Goal: Task Accomplishment & Management: Manage account settings

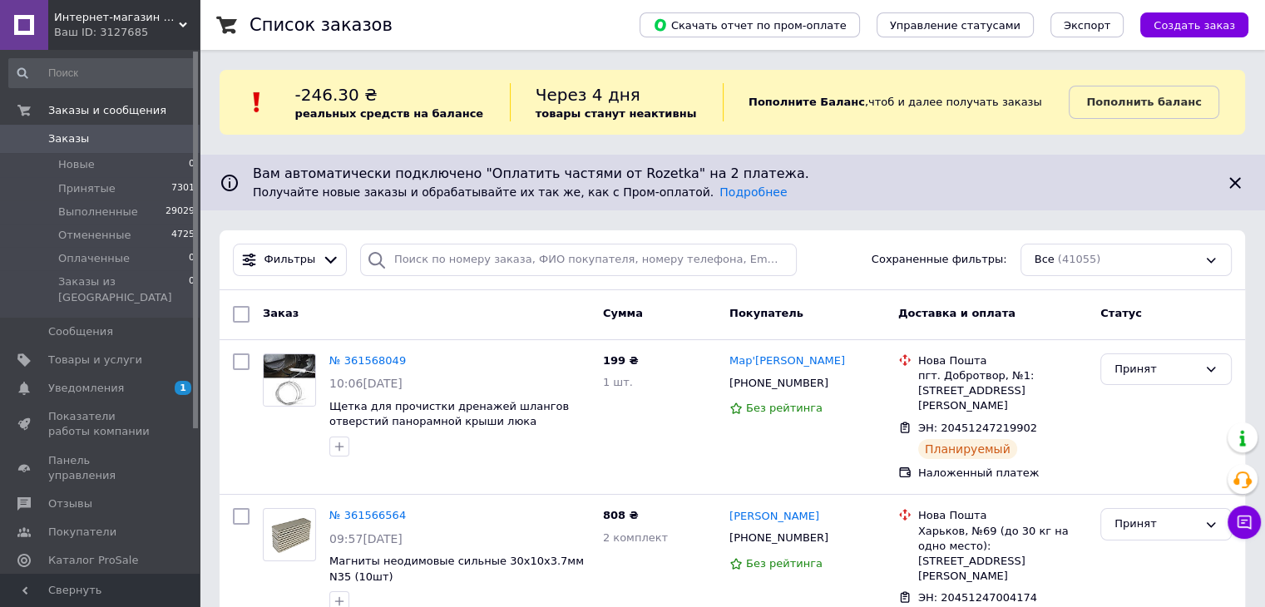
click at [164, 21] on span "Интернет-магазин DoubleMix" at bounding box center [116, 17] width 125 height 15
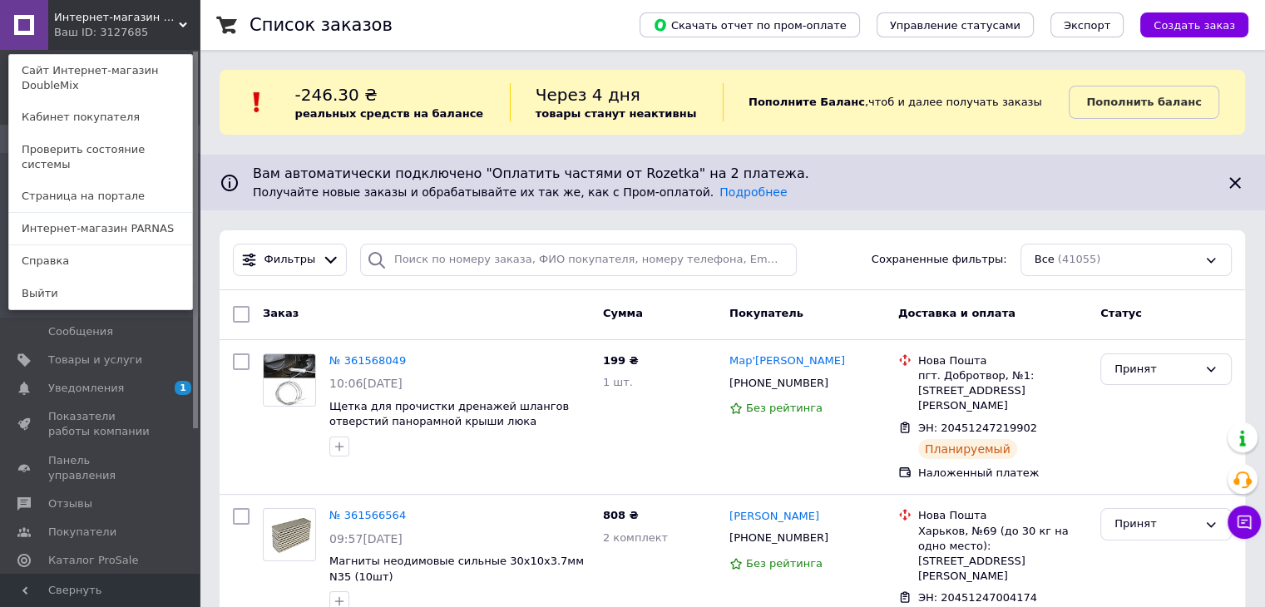
click at [164, 21] on span "Интернет-магазин DoubleMix" at bounding box center [116, 17] width 125 height 15
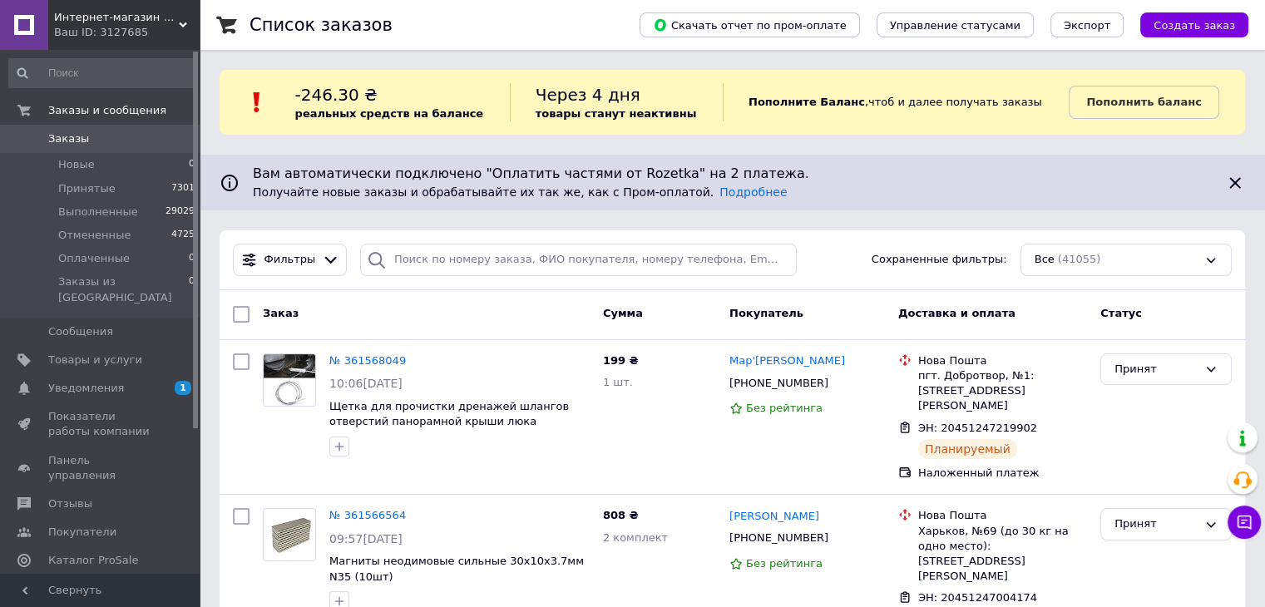
click at [170, 24] on span "Интернет-магазин DoubleMix" at bounding box center [116, 17] width 125 height 15
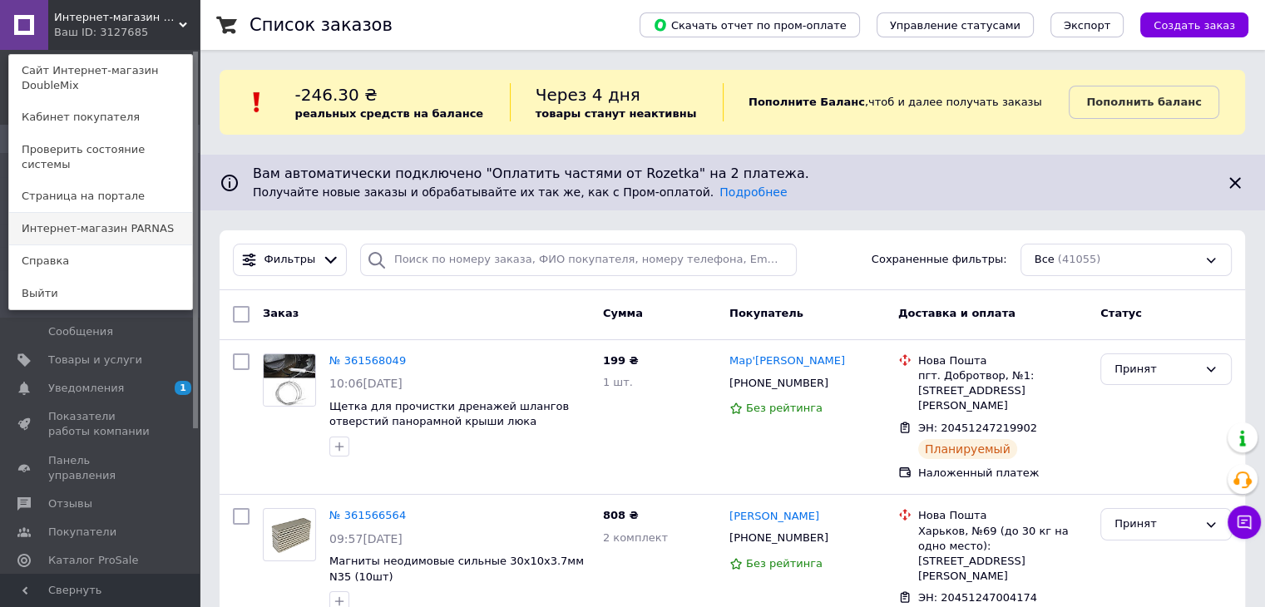
click at [152, 213] on link "Интернет-магазин PARNAS" at bounding box center [100, 229] width 183 height 32
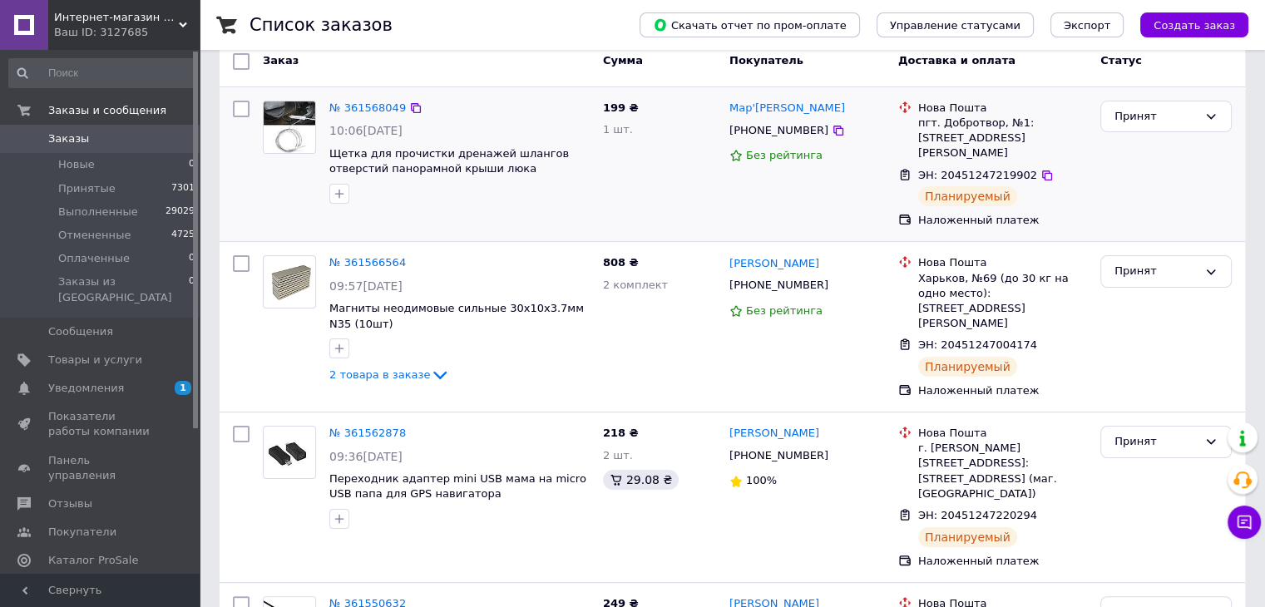
scroll to position [416, 0]
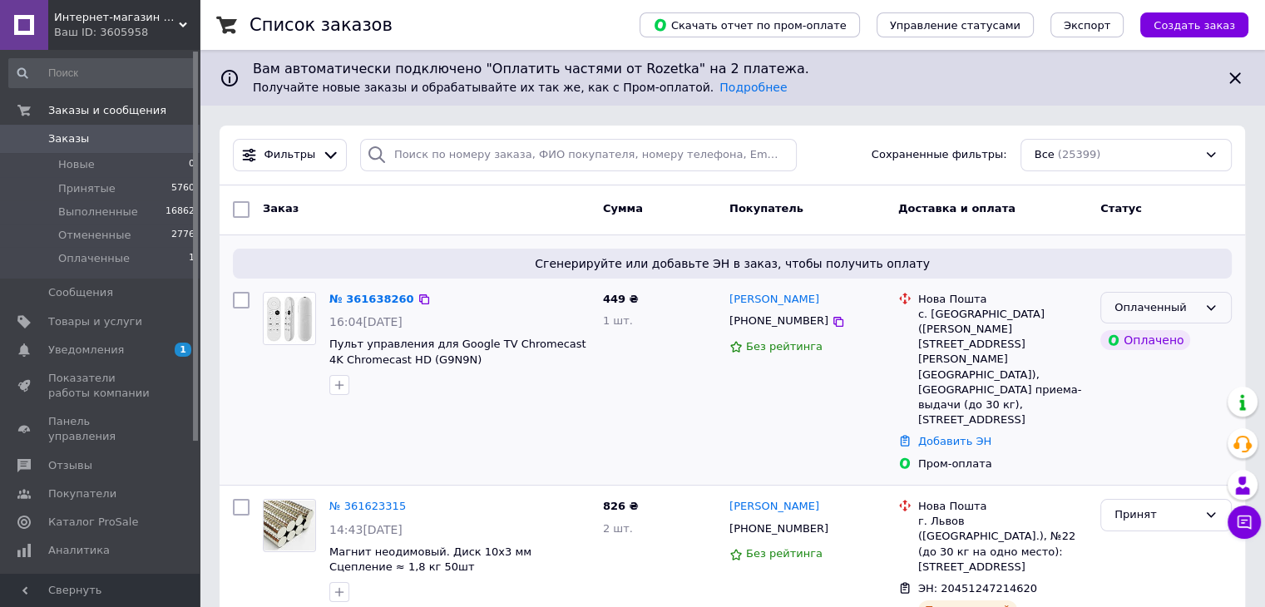
click at [1206, 303] on icon at bounding box center [1210, 307] width 13 height 13
click at [1207, 327] on li "Принят" at bounding box center [1166, 342] width 130 height 31
click at [370, 300] on link "№ 361638260" at bounding box center [367, 299] width 77 height 12
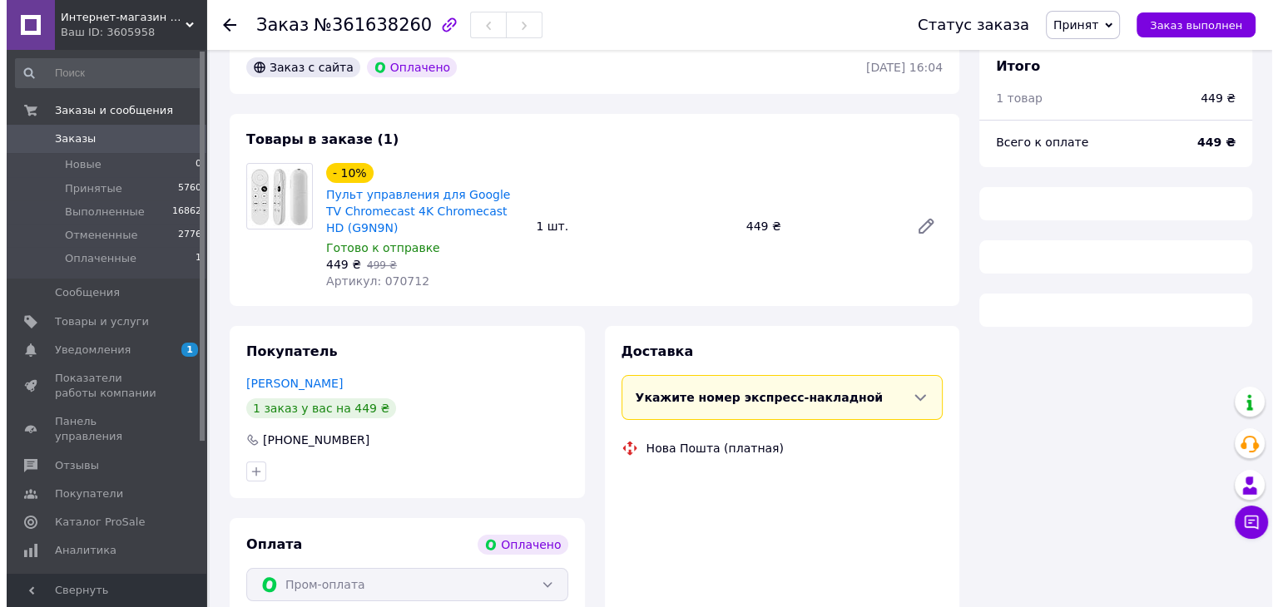
scroll to position [168, 0]
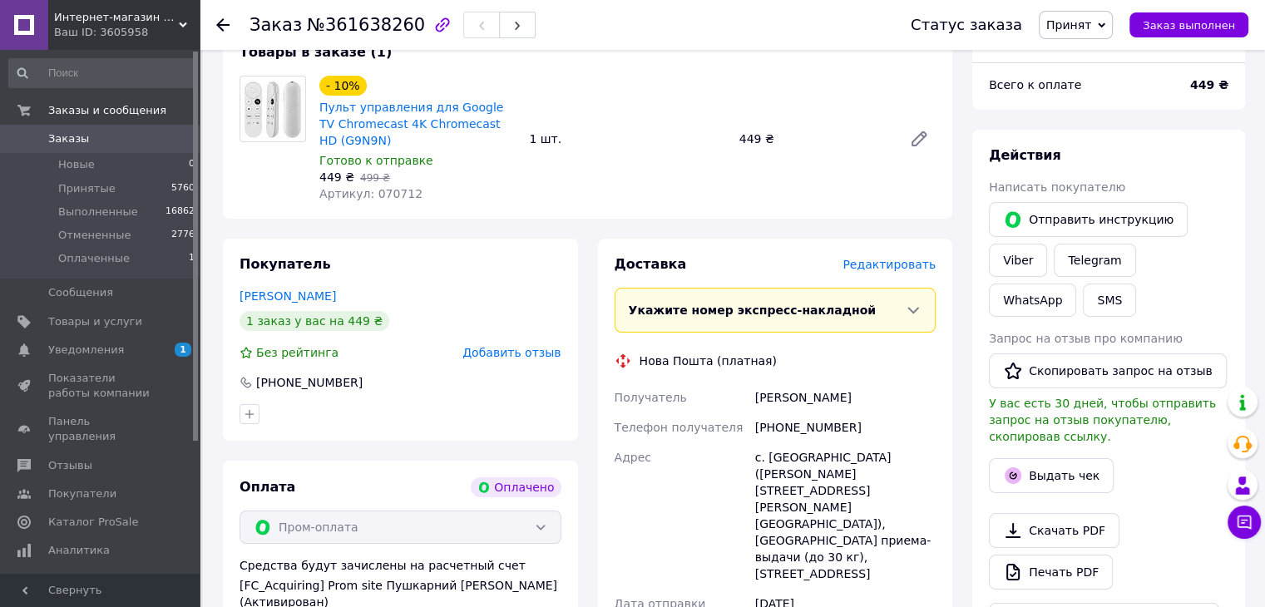
click at [897, 268] on span "Редактировать" at bounding box center [889, 264] width 93 height 13
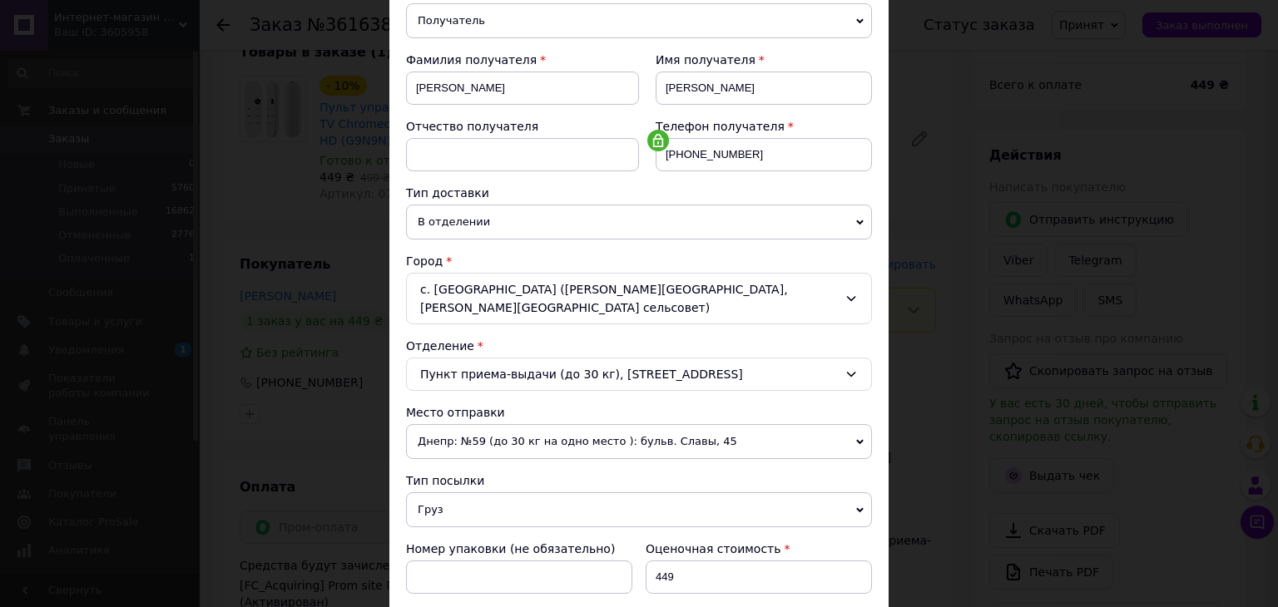
scroll to position [416, 0]
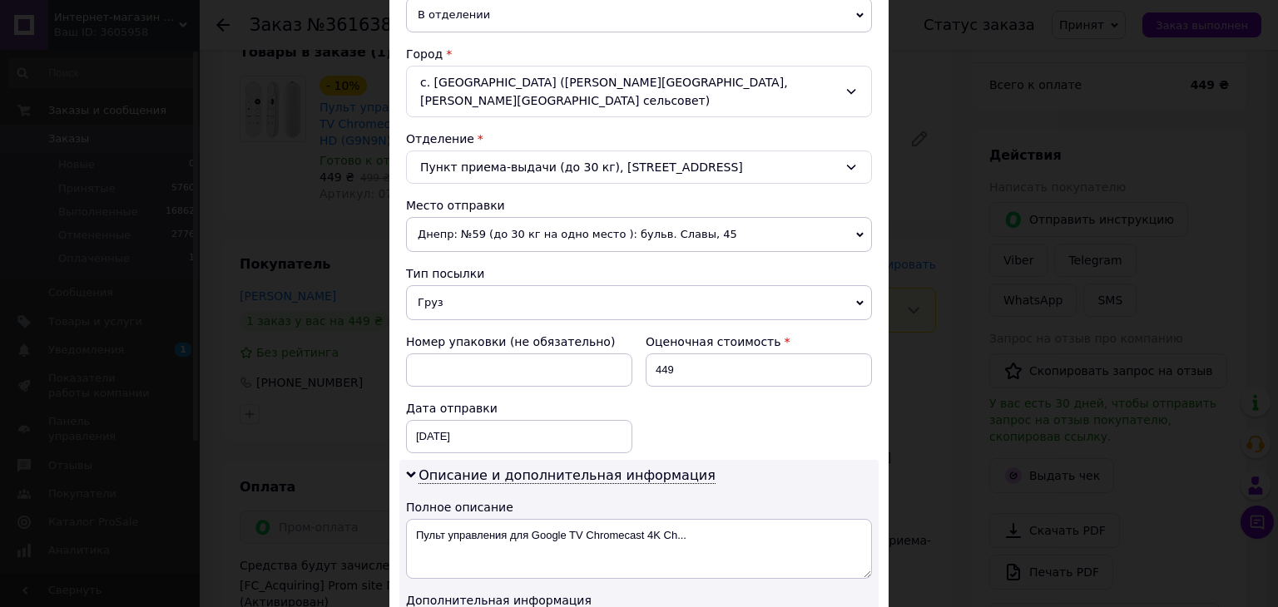
click at [596, 289] on span "Груз" at bounding box center [639, 302] width 466 height 35
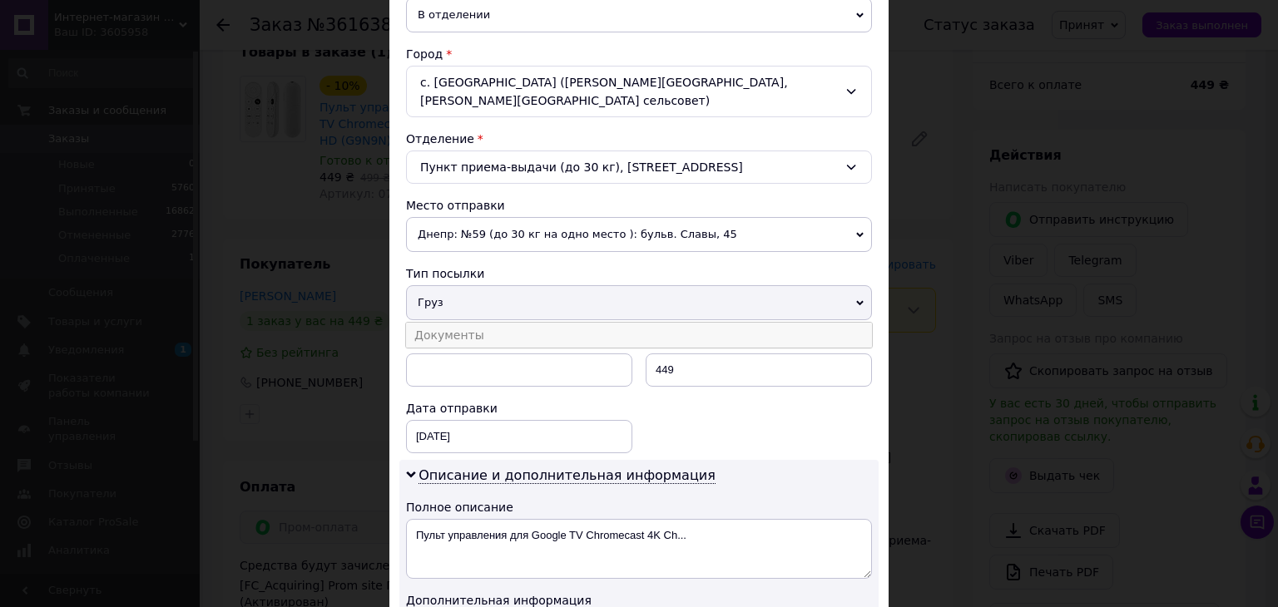
click at [601, 323] on li "Документы" at bounding box center [639, 335] width 466 height 25
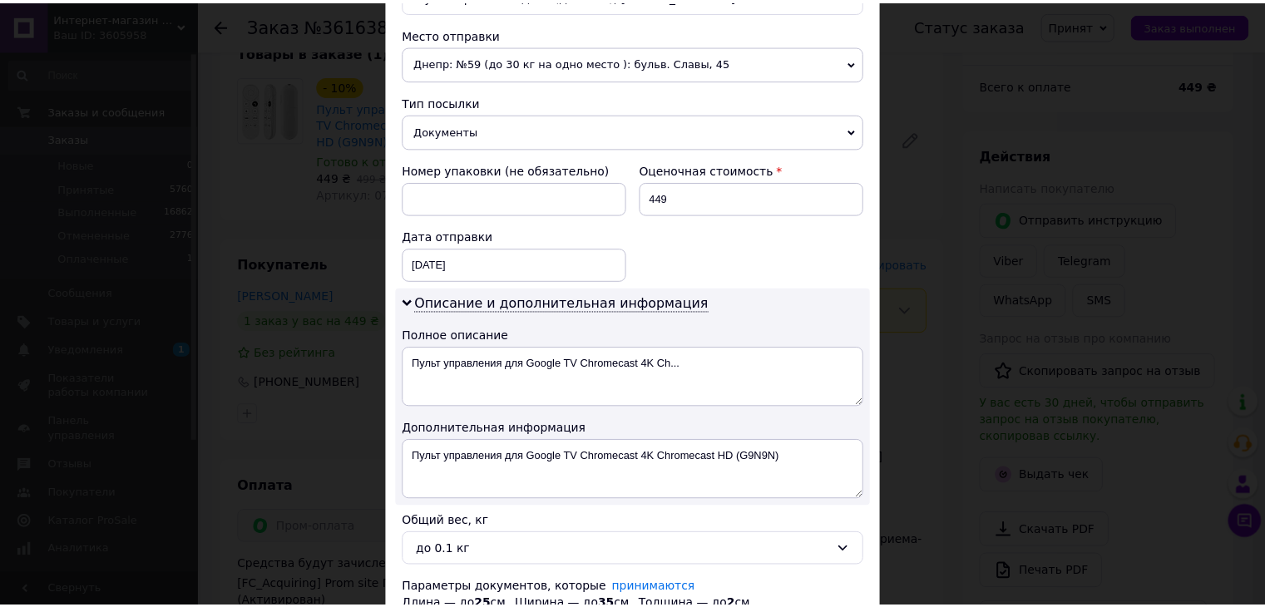
scroll to position [695, 0]
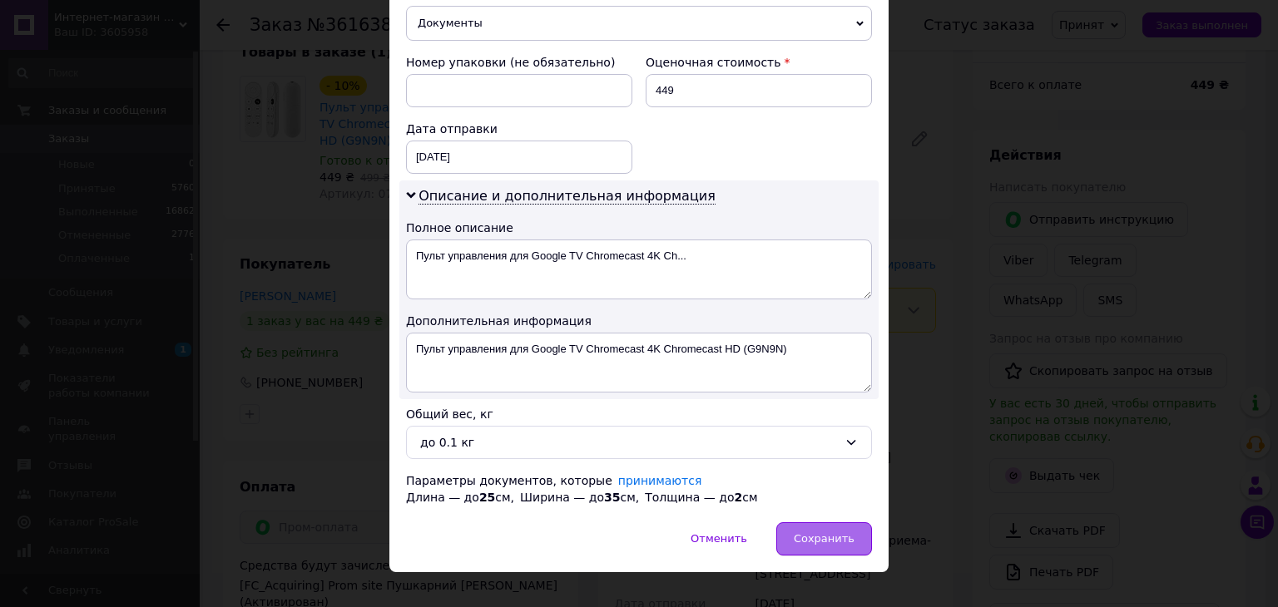
click at [817, 532] on span "Сохранить" at bounding box center [823, 538] width 61 height 12
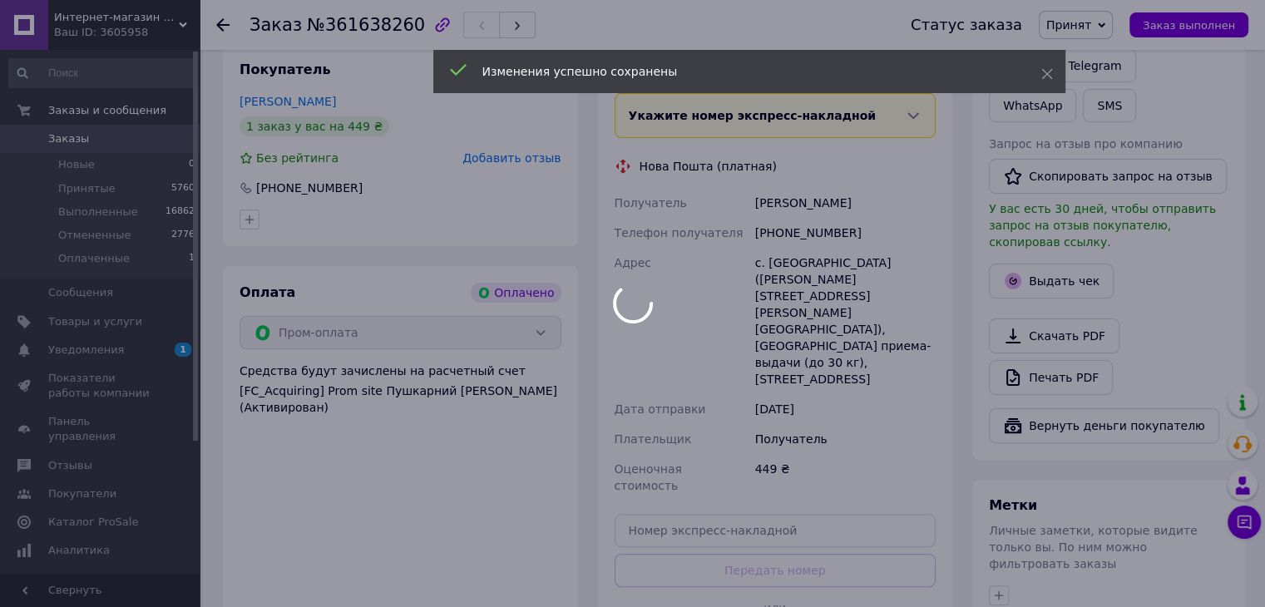
scroll to position [501, 0]
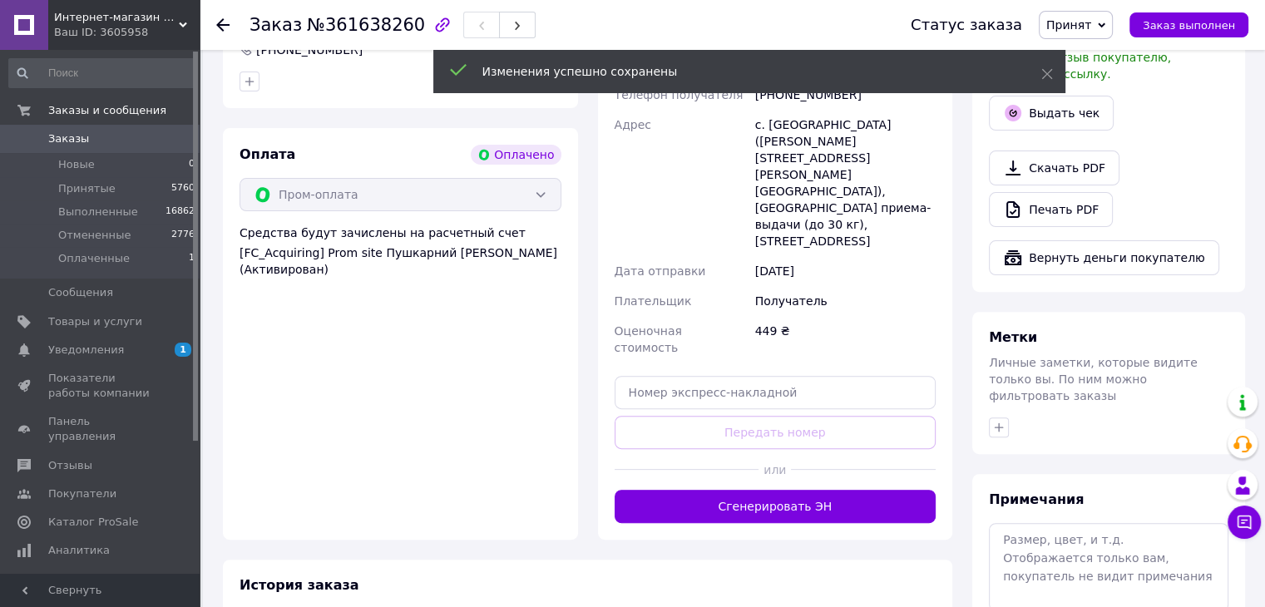
click at [808, 490] on button "Сгенерировать ЭН" at bounding box center [776, 506] width 322 height 33
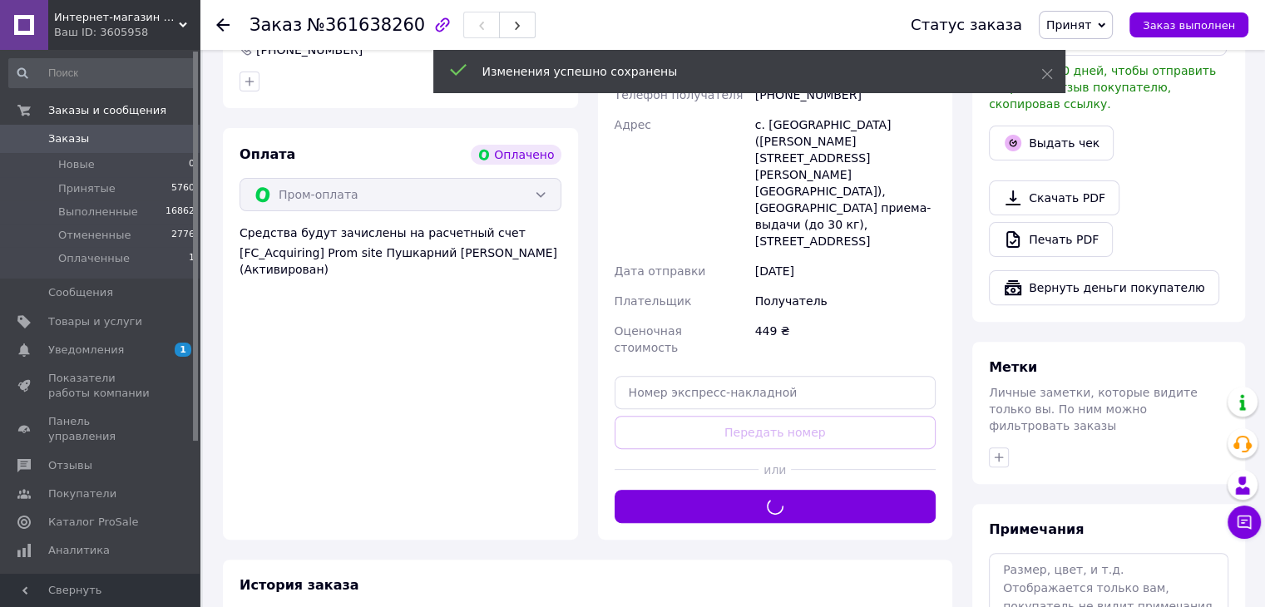
scroll to position [85, 0]
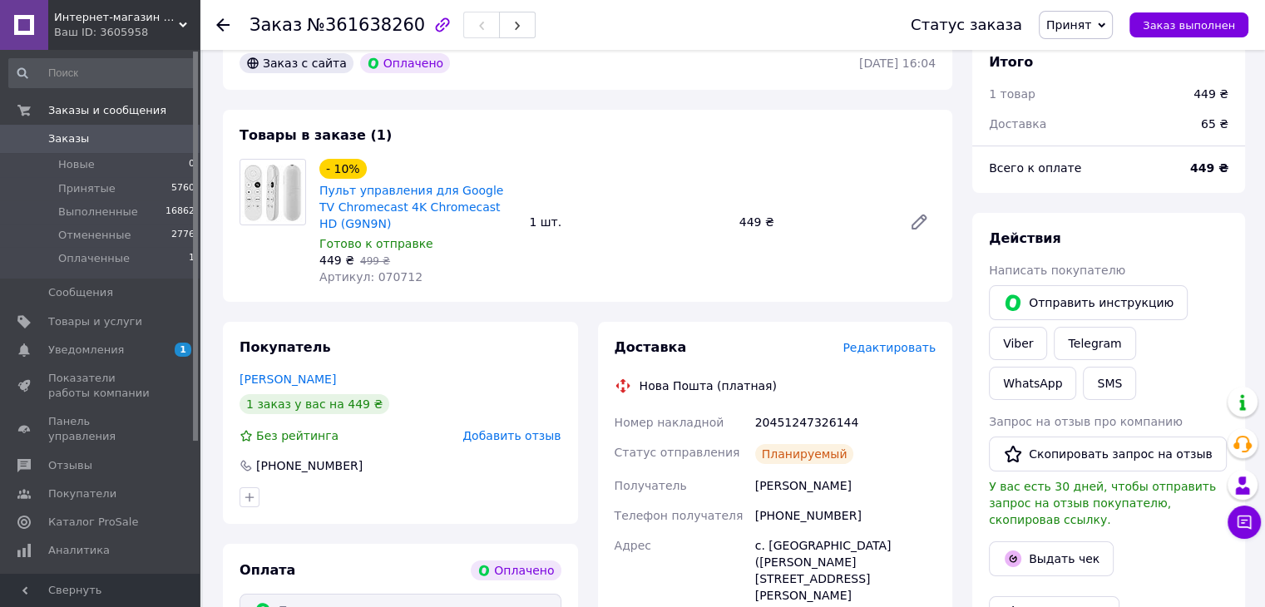
drag, startPoint x: 166, startPoint y: 137, endPoint x: 175, endPoint y: 143, distance: 10.2
click at [166, 138] on span "0" at bounding box center [177, 138] width 46 height 15
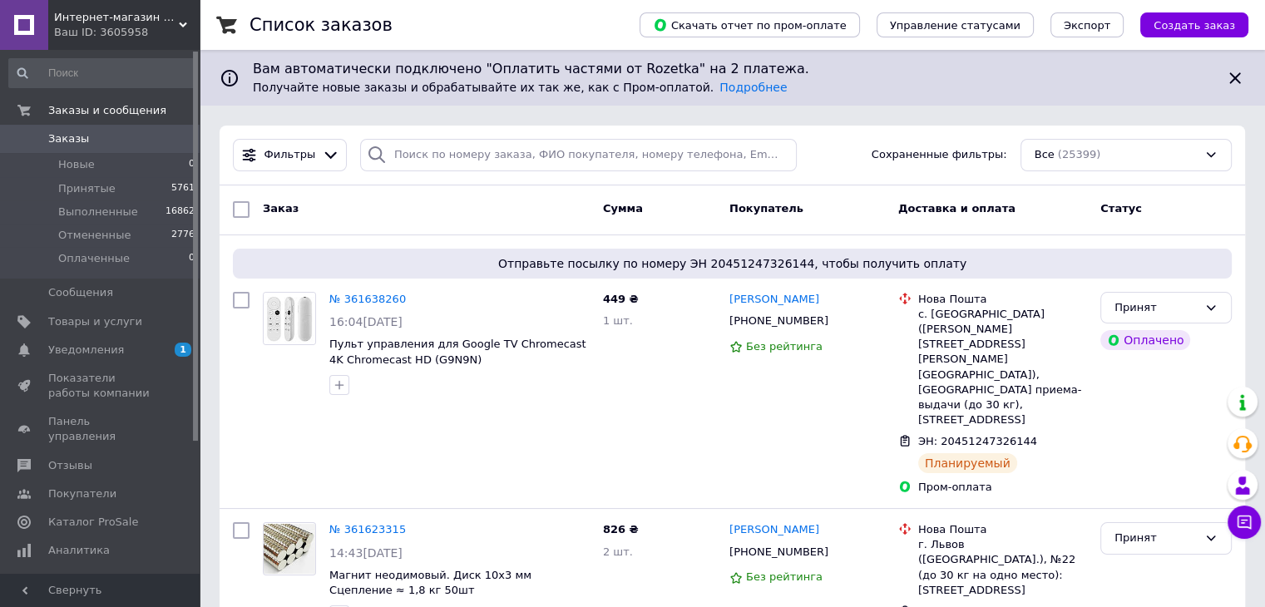
click at [180, 28] on icon at bounding box center [183, 25] width 8 height 8
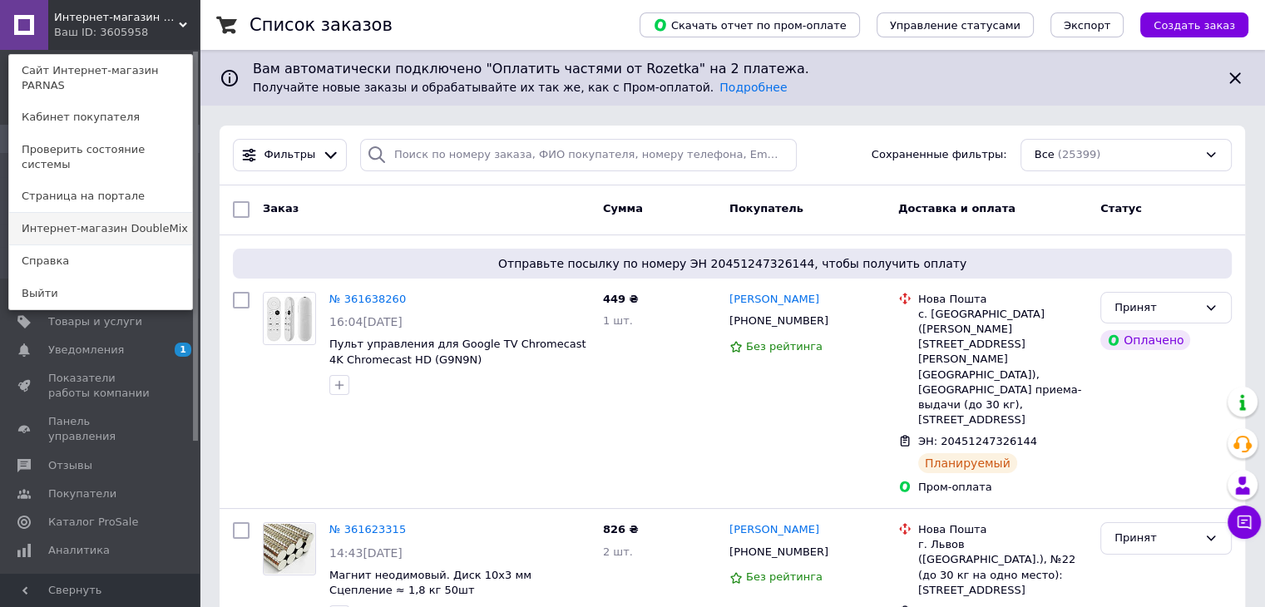
click at [160, 213] on link "Интернет-магазин DoubleMix" at bounding box center [100, 229] width 183 height 32
